Goal: Information Seeking & Learning: Learn about a topic

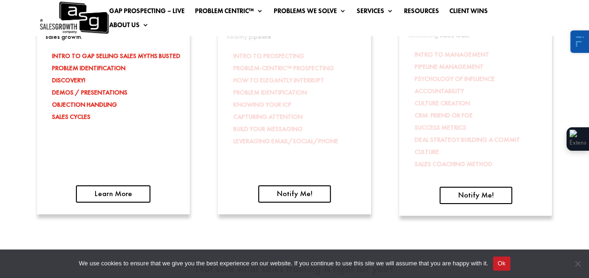
scroll to position [1545, 0]
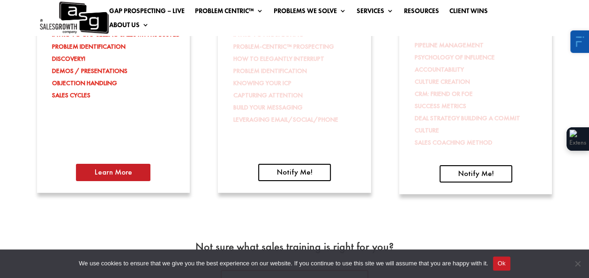
click at [124, 173] on link "Learn More" at bounding box center [113, 173] width 74 height 18
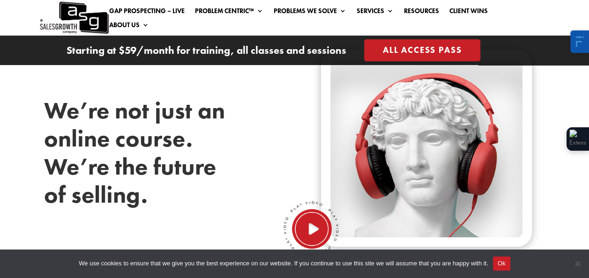
scroll to position [323, 0]
